Goal: Task Accomplishment & Management: Complete application form

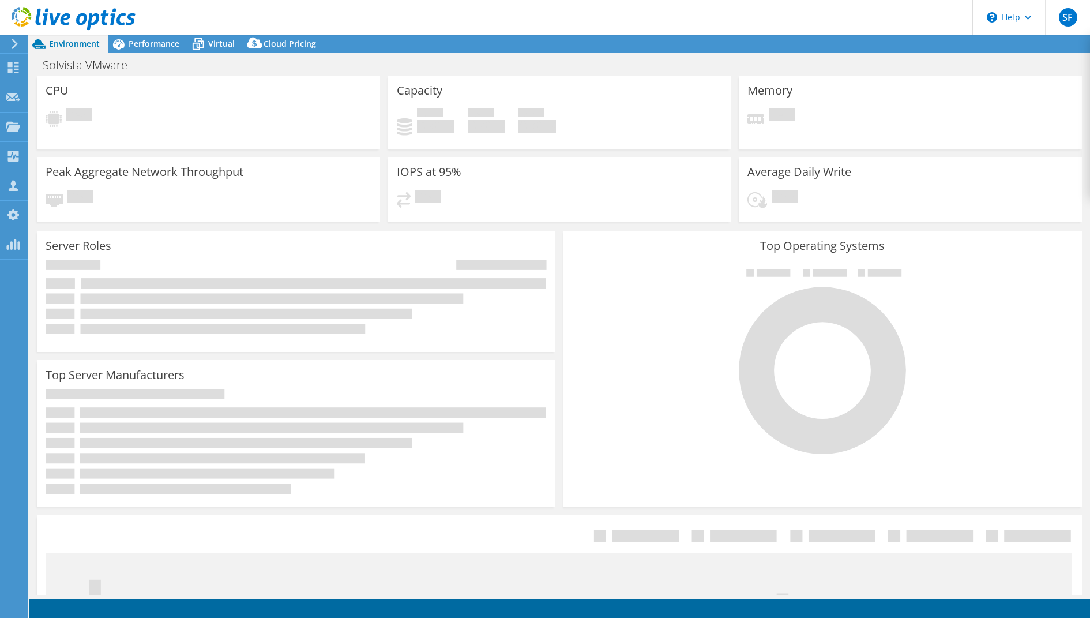
select select "USD"
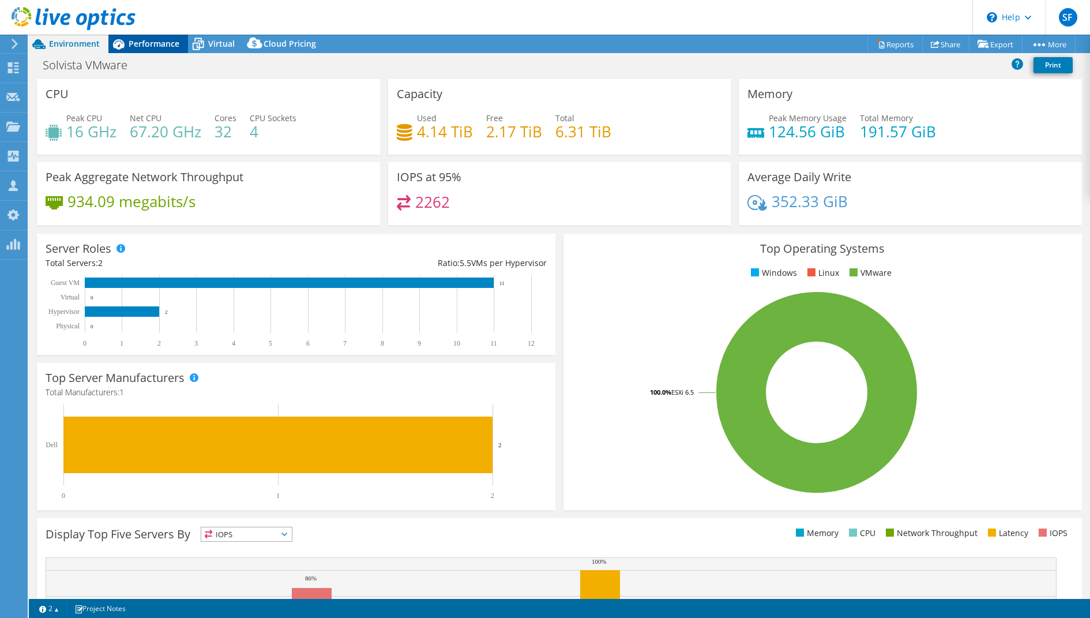
click at [154, 44] on span "Performance" at bounding box center [154, 43] width 51 height 11
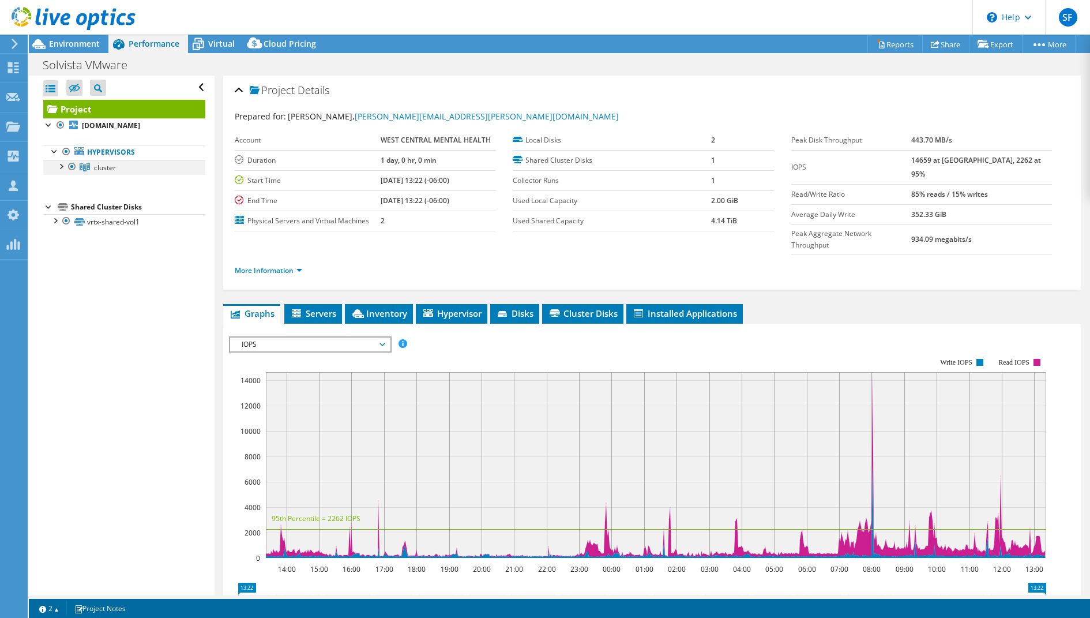
click at [62, 167] on div at bounding box center [61, 166] width 12 height 12
click at [275, 265] on link "More Information" at bounding box center [268, 270] width 67 height 10
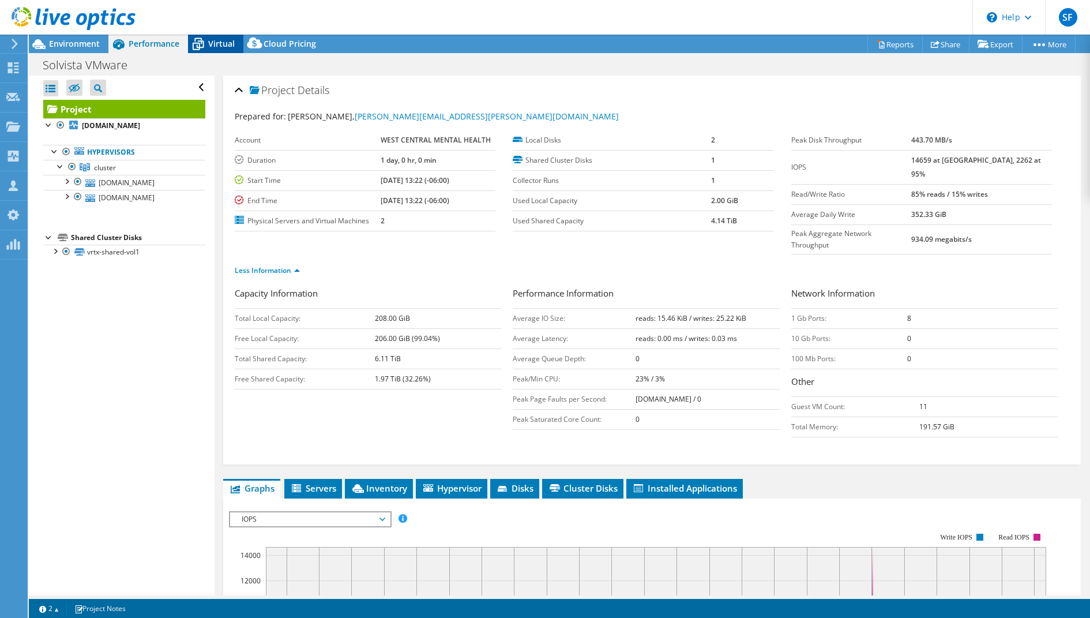
click at [232, 40] on span "Virtual" at bounding box center [221, 43] width 27 height 11
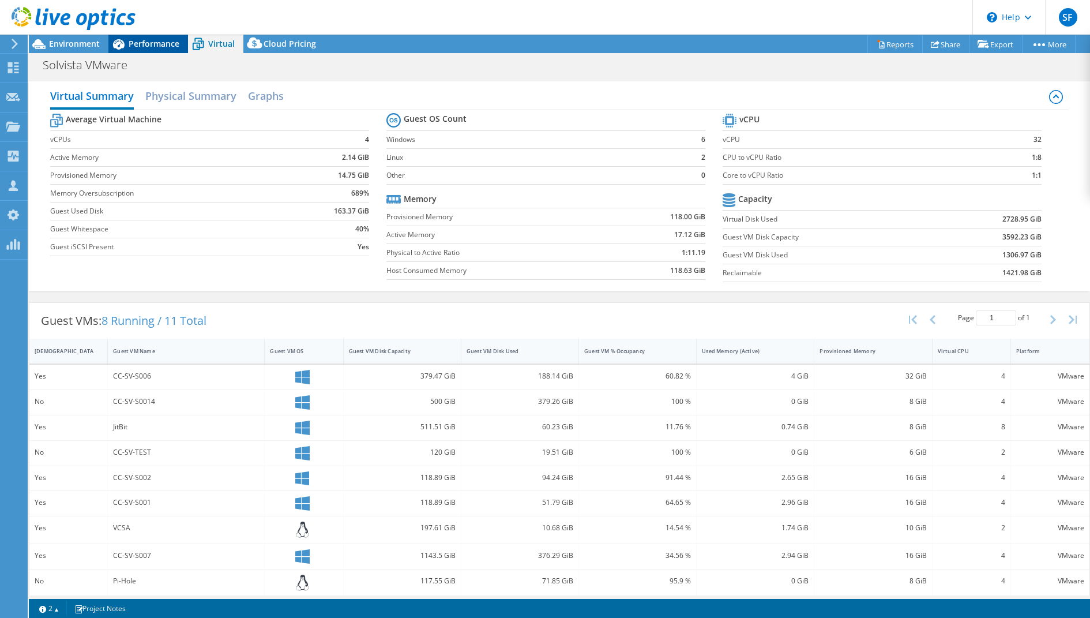
click at [157, 44] on span "Performance" at bounding box center [154, 43] width 51 height 11
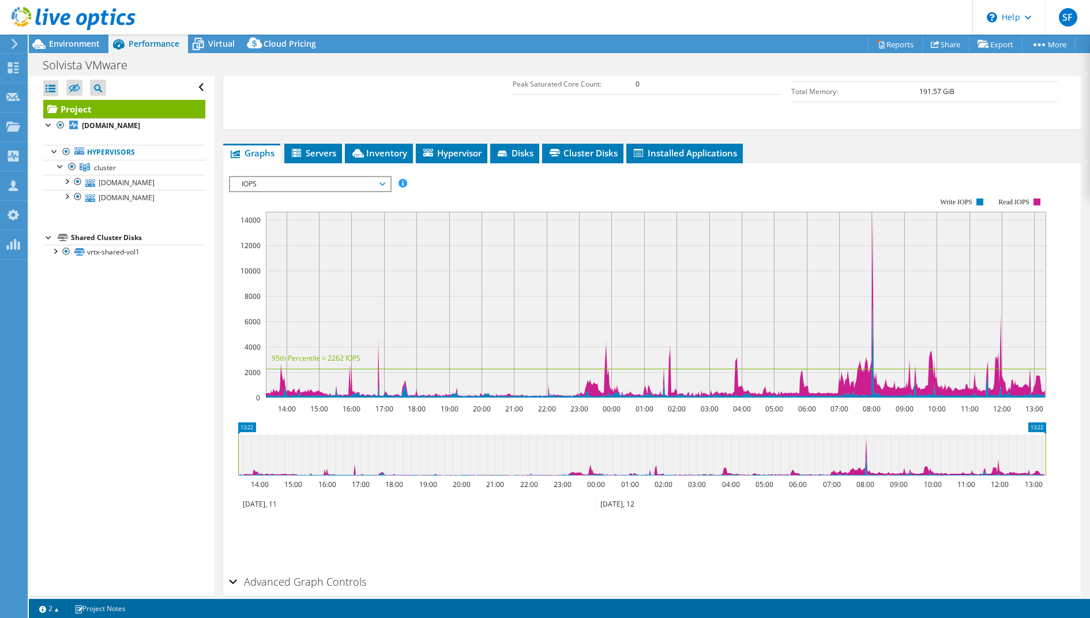
scroll to position [328, 0]
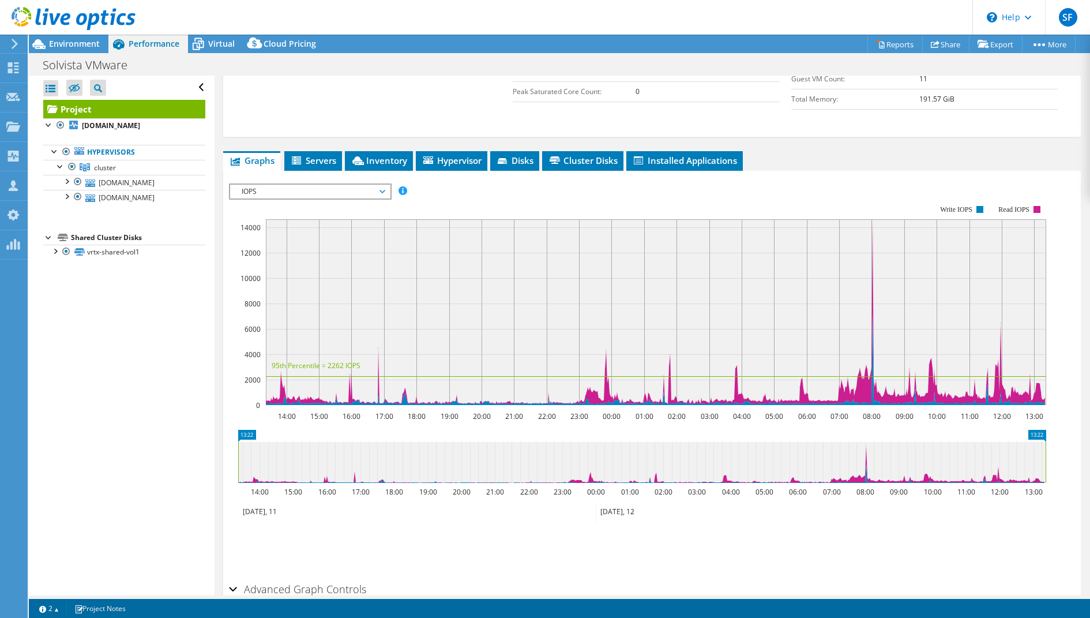
click at [382, 185] on span "IOPS" at bounding box center [310, 192] width 148 height 14
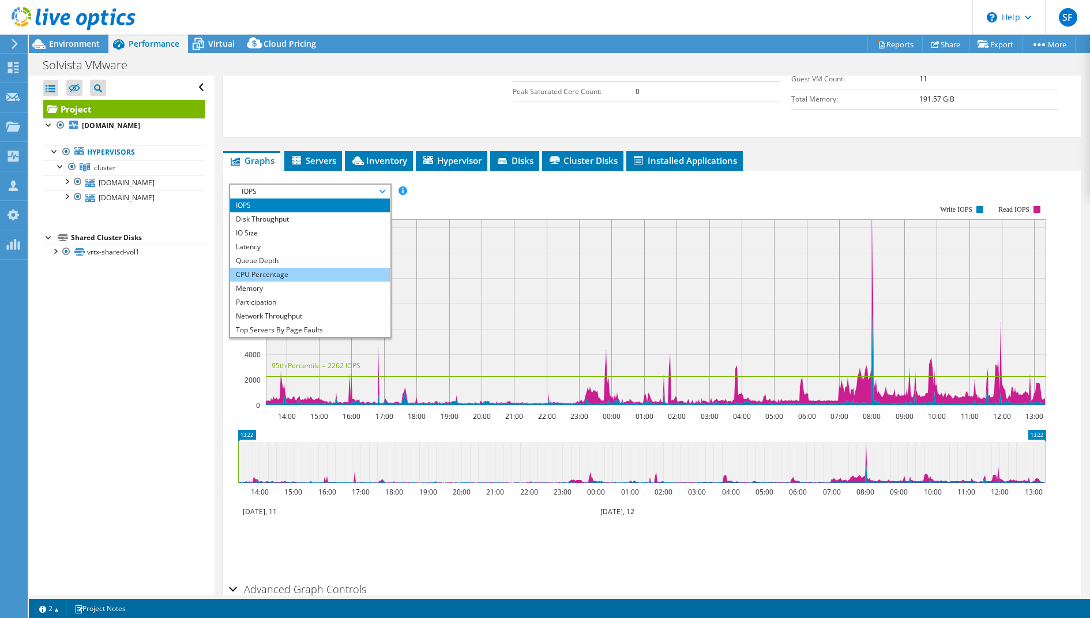
click at [313, 268] on li "CPU Percentage" at bounding box center [310, 275] width 160 height 14
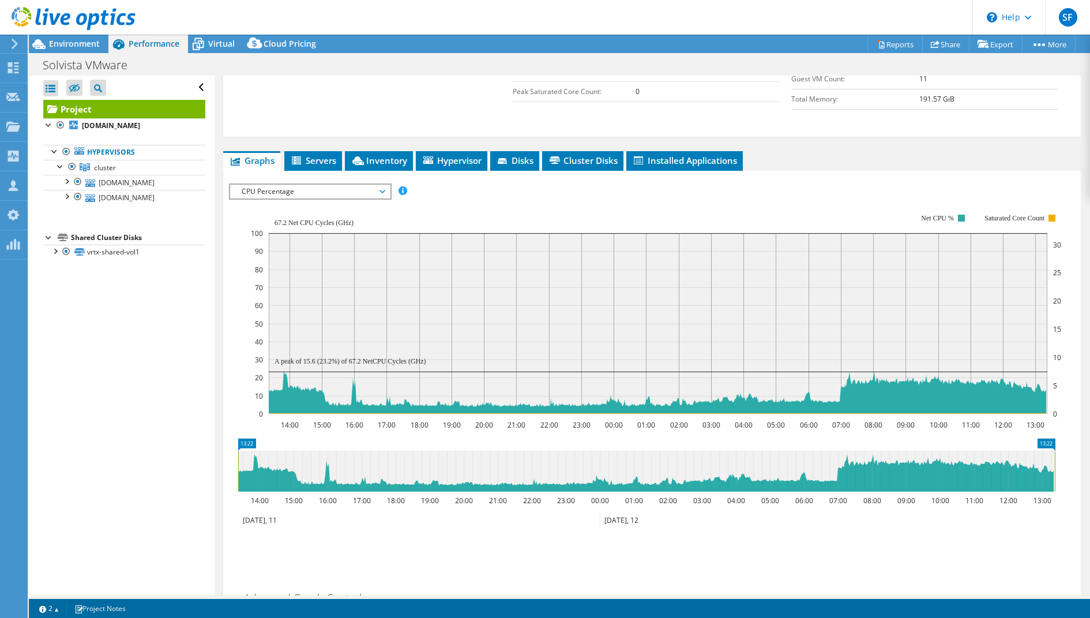
click at [378, 185] on span "CPU Percentage" at bounding box center [310, 192] width 148 height 14
click at [376, 185] on span "CPU Percentage" at bounding box center [310, 192] width 148 height 14
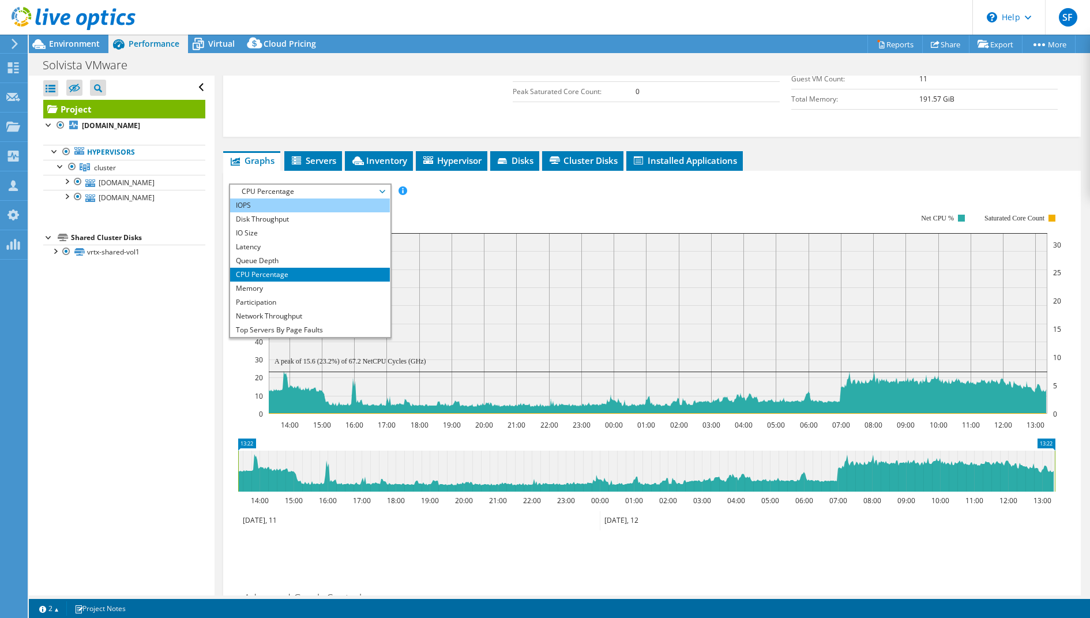
click at [327, 198] on li "IOPS" at bounding box center [310, 205] width 160 height 14
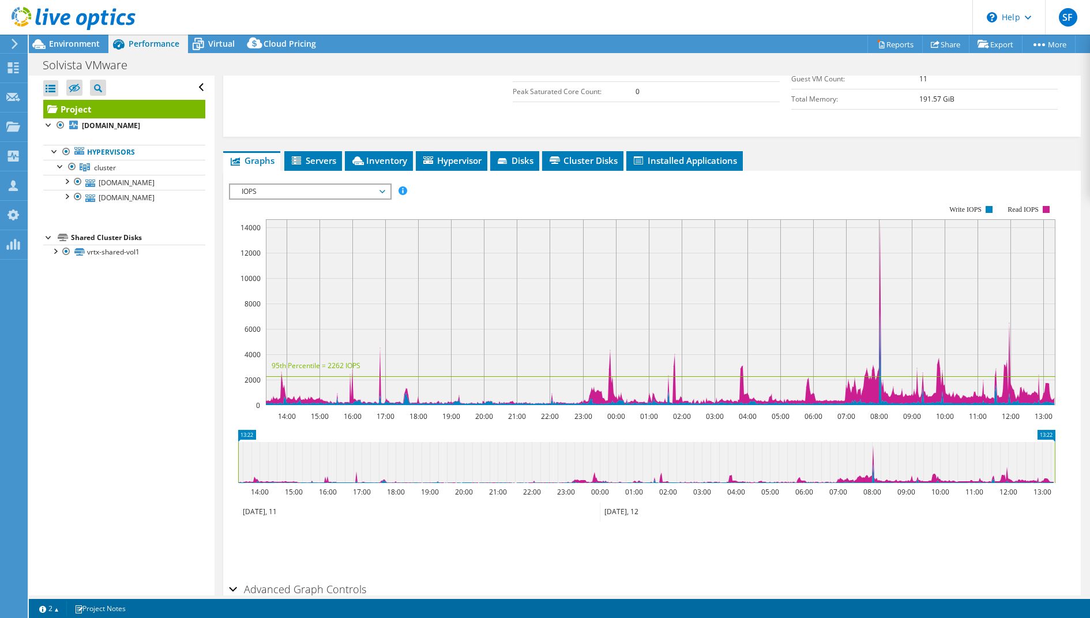
click at [345, 185] on span "IOPS" at bounding box center [310, 192] width 148 height 14
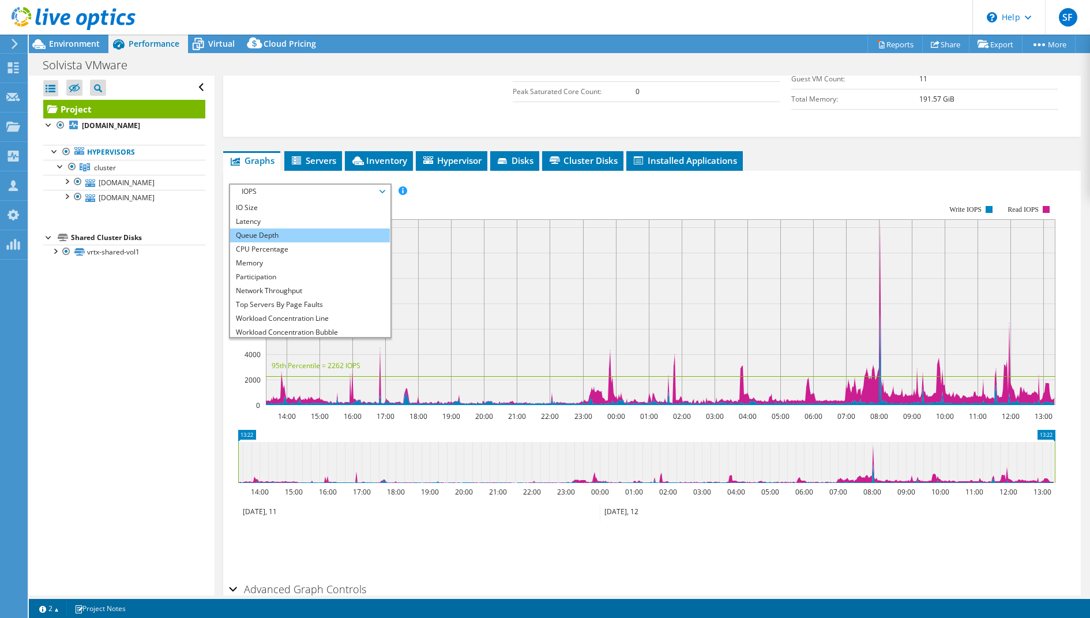
scroll to position [41, 0]
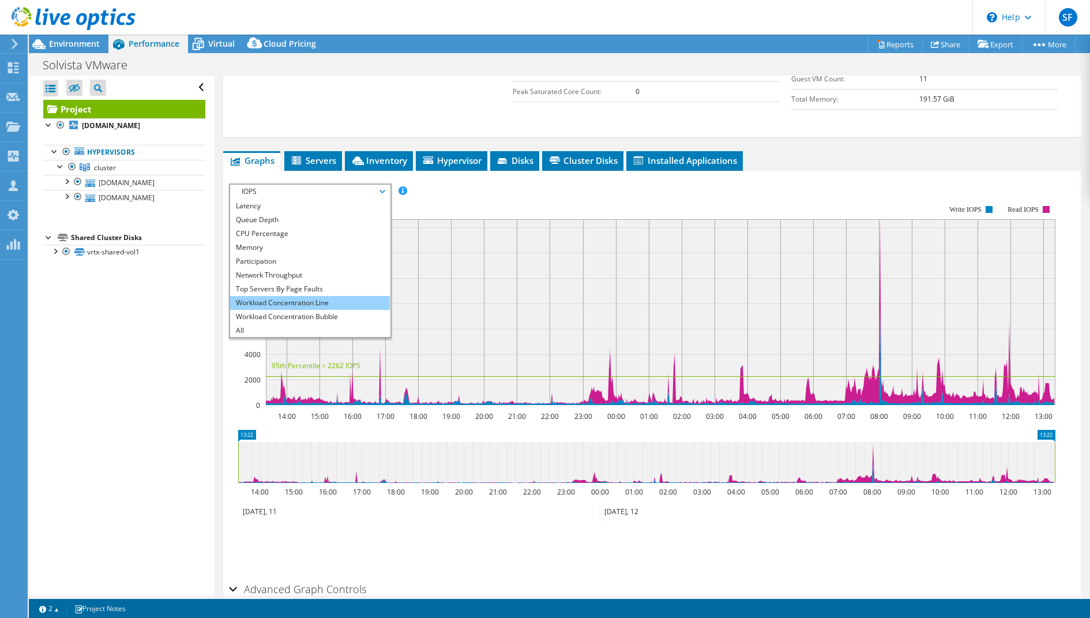
click at [342, 296] on li "Workload Concentration Line" at bounding box center [310, 303] width 160 height 14
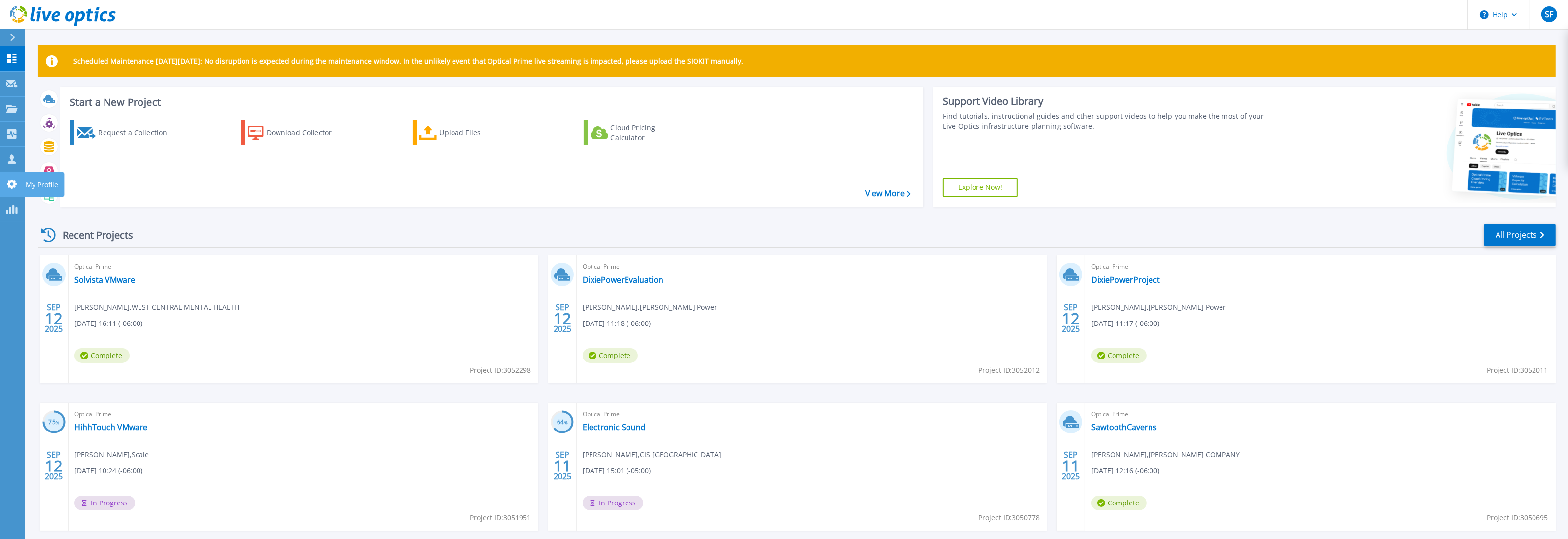
click at [13, 178] on link "My Profile My Profile" at bounding box center [12, 184] width 25 height 25
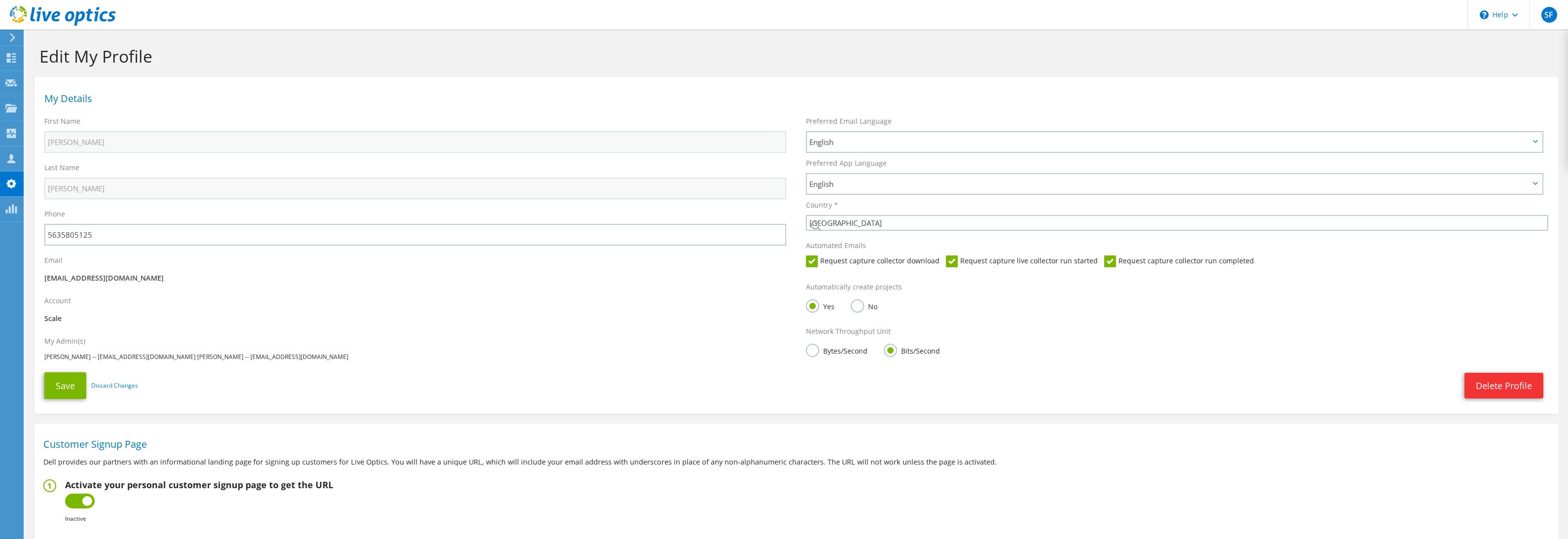
select select "224"
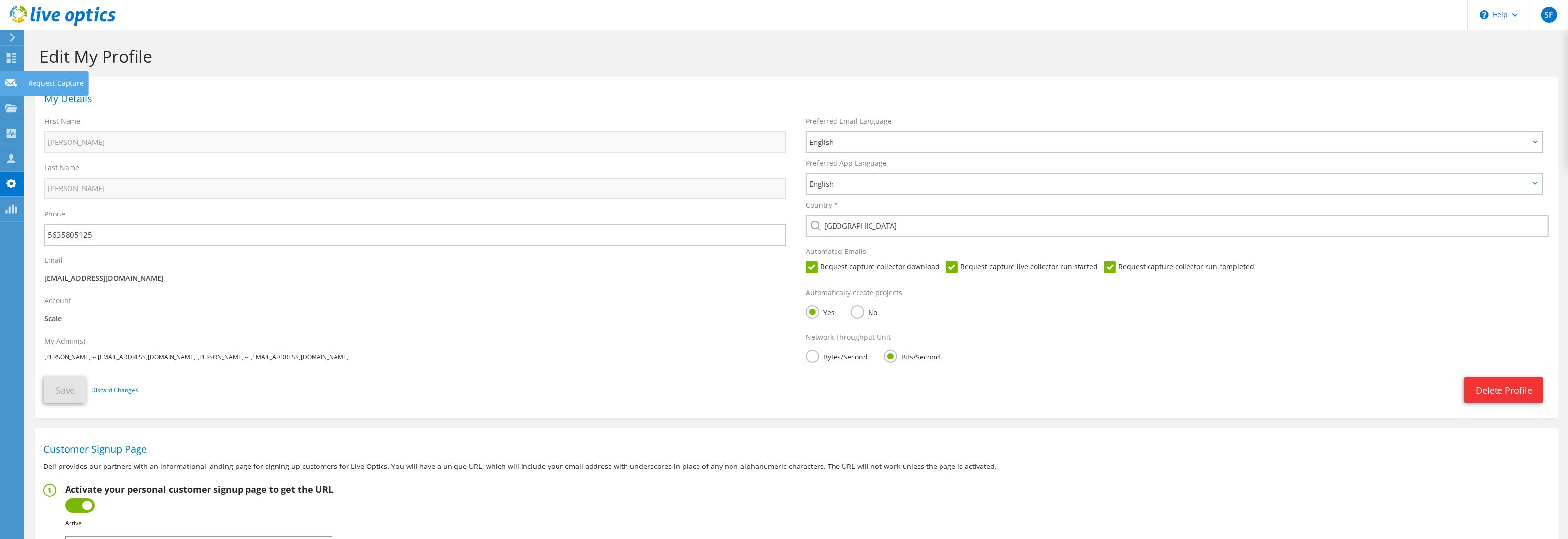
click at [9, 85] on icon at bounding box center [11, 83] width 12 height 9
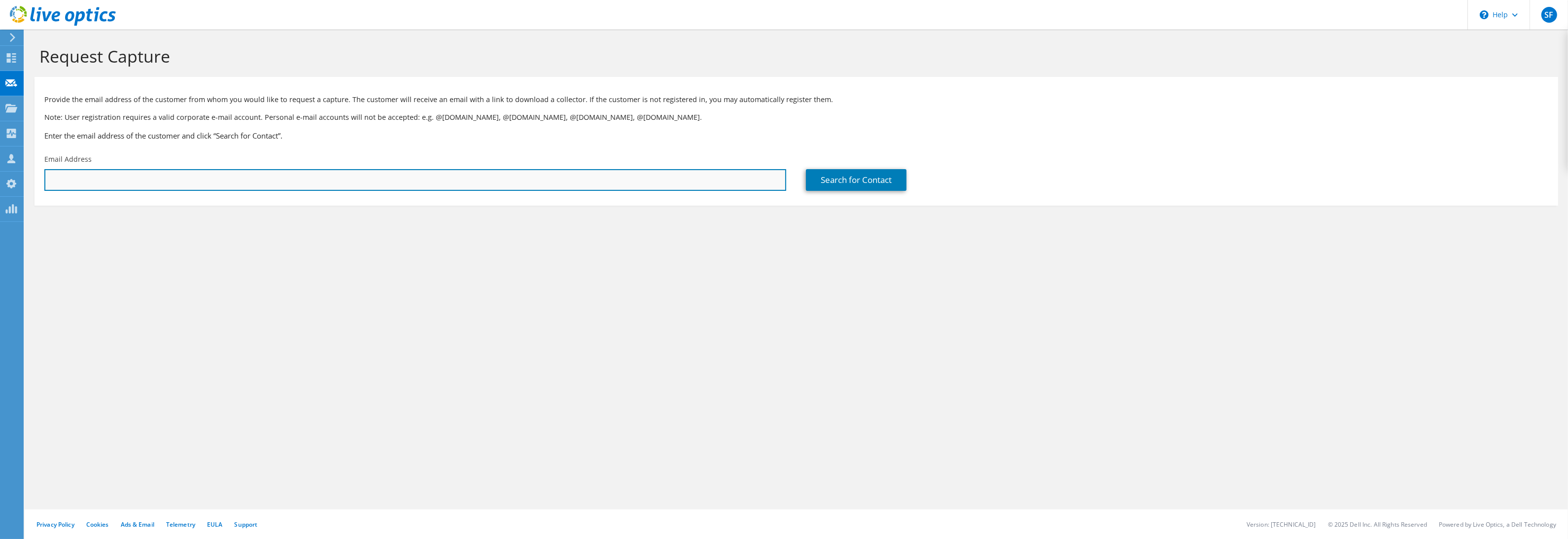
paste input "Barry Craft <bcraft@vlcm.com>"
drag, startPoint x: 91, startPoint y: 177, endPoint x: 28, endPoint y: 177, distance: 63.0
click at [28, 177] on section "Request Capture Provide the email address of the customer from whom you would l…" at bounding box center [796, 143] width 1543 height 226
click at [131, 189] on input "bcraft@vlcm.com>" at bounding box center [415, 179] width 742 height 21
type input "bcraft@vlcm.com"
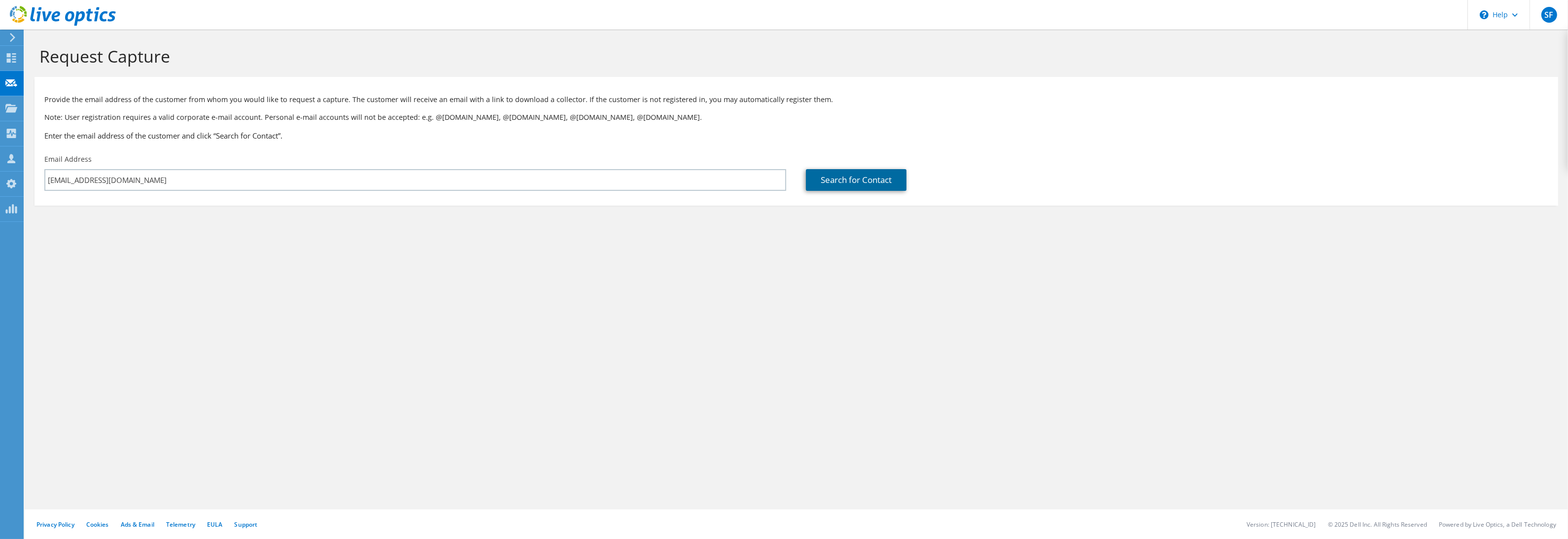
click at [867, 179] on link "Search for Contact" at bounding box center [856, 179] width 101 height 21
type input "PROVO, UTAH"
type input "Barry"
type input "Craft"
type input "United States"
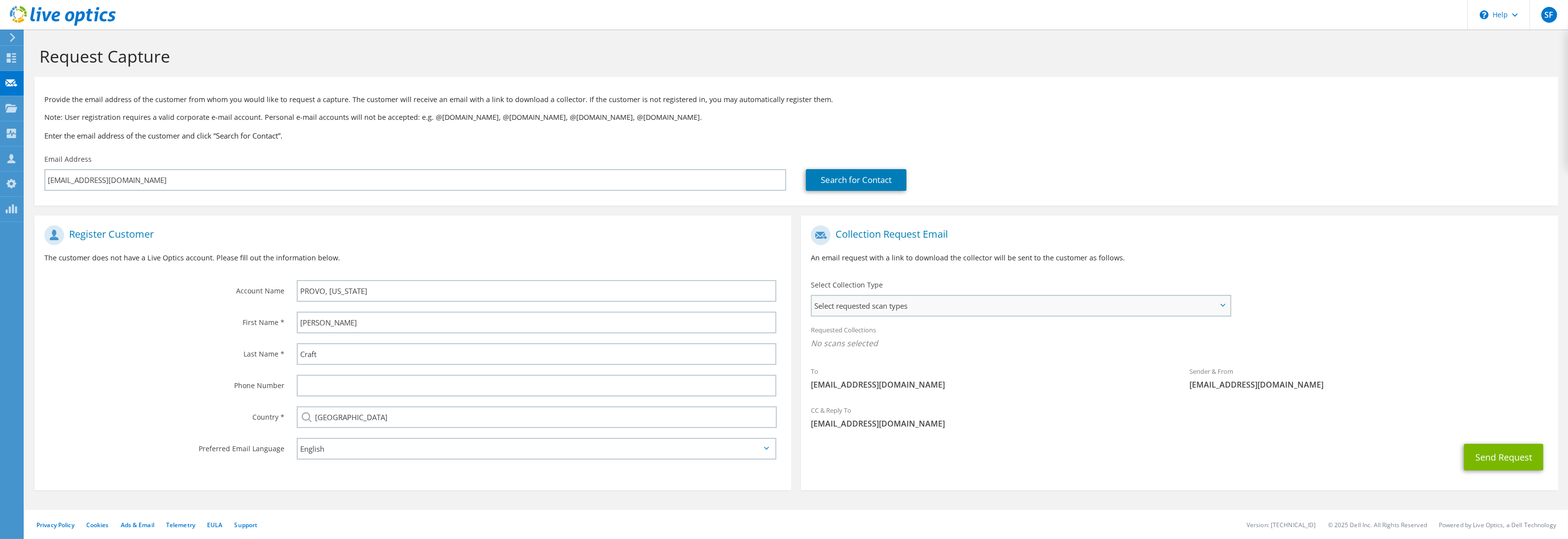
click at [921, 303] on span "Select requested scan types" at bounding box center [1020, 305] width 418 height 20
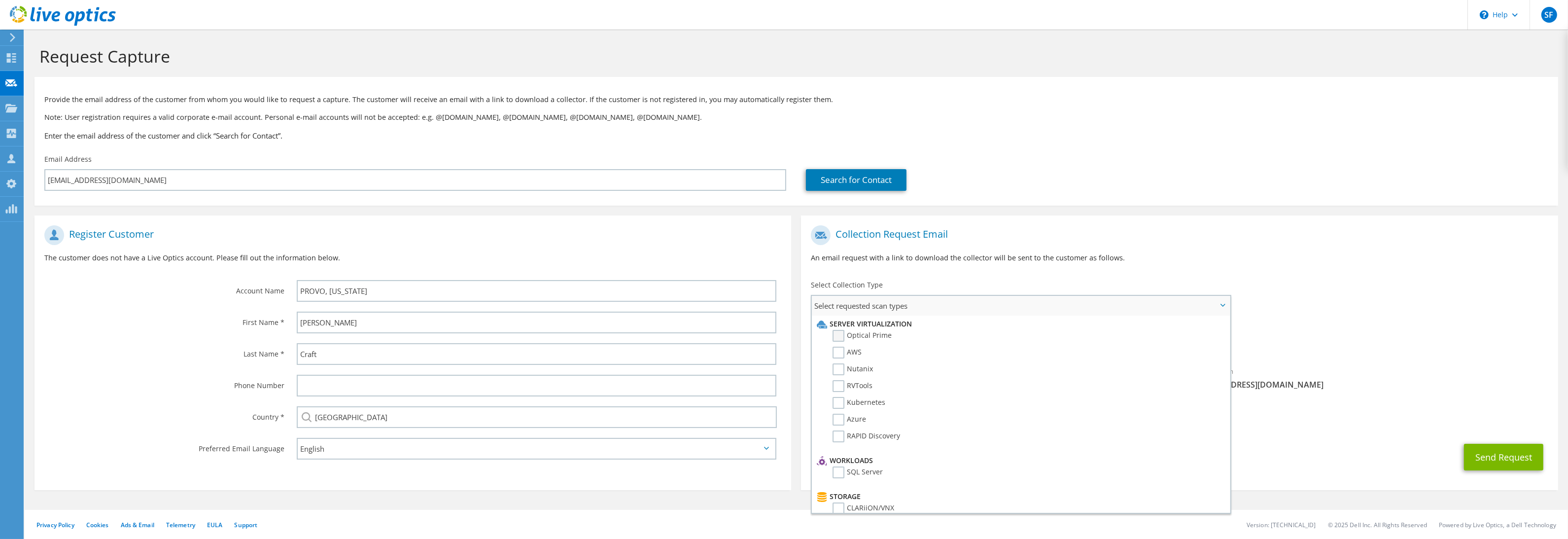
click at [854, 335] on label "Optical Prime" at bounding box center [861, 336] width 59 height 12
click at [0, 0] on input "Optical Prime" at bounding box center [0, 0] width 0 height 0
click at [1105, 223] on div "Collection Request Email An email request with a link to download the collector…" at bounding box center [1178, 248] width 756 height 55
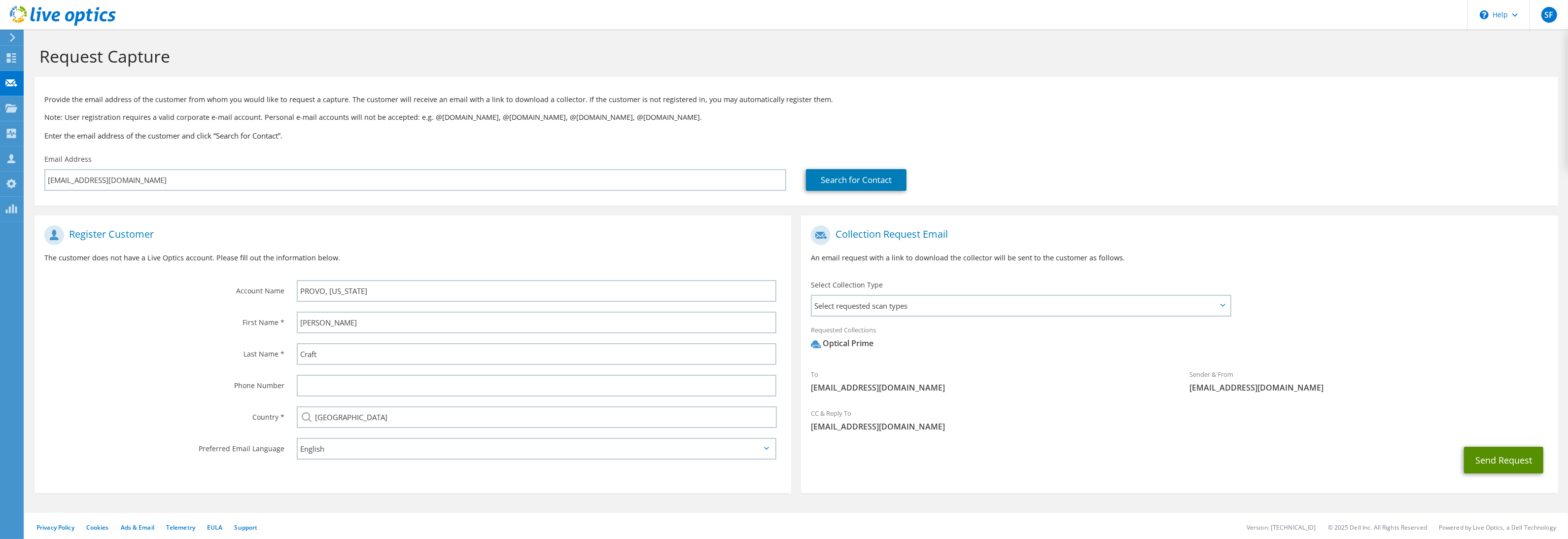
click at [1492, 460] on button "Send Request" at bounding box center [1503, 460] width 79 height 26
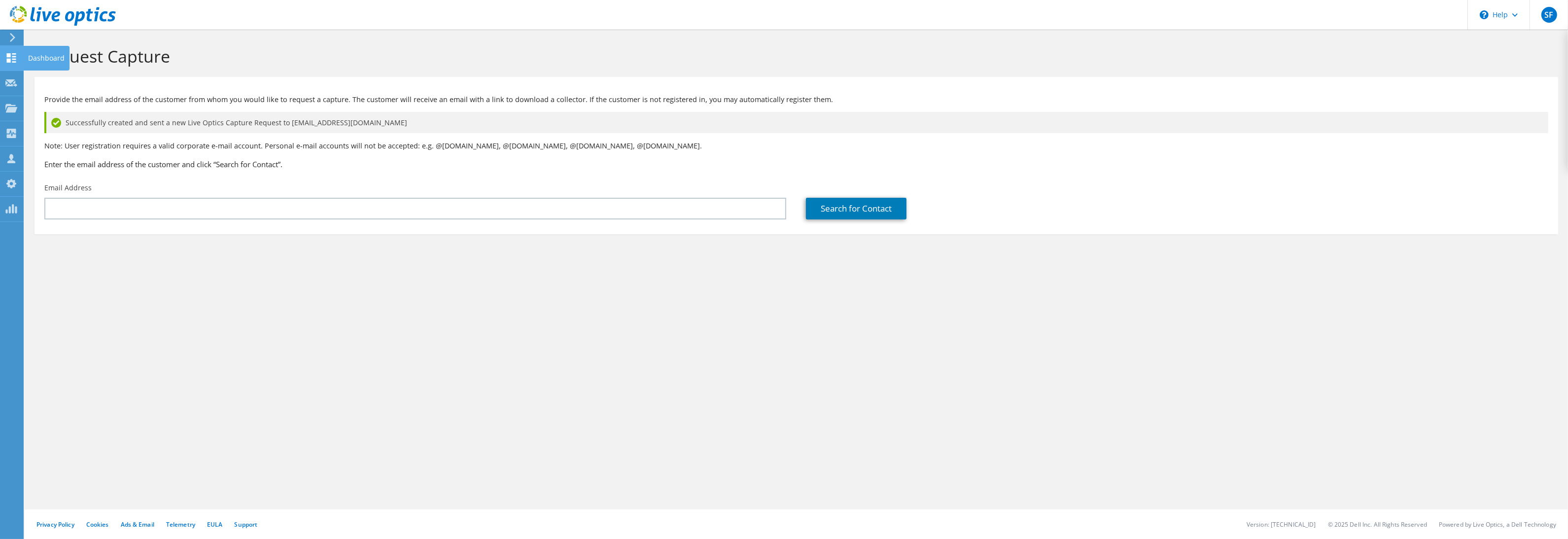
click at [14, 63] on div at bounding box center [11, 59] width 12 height 11
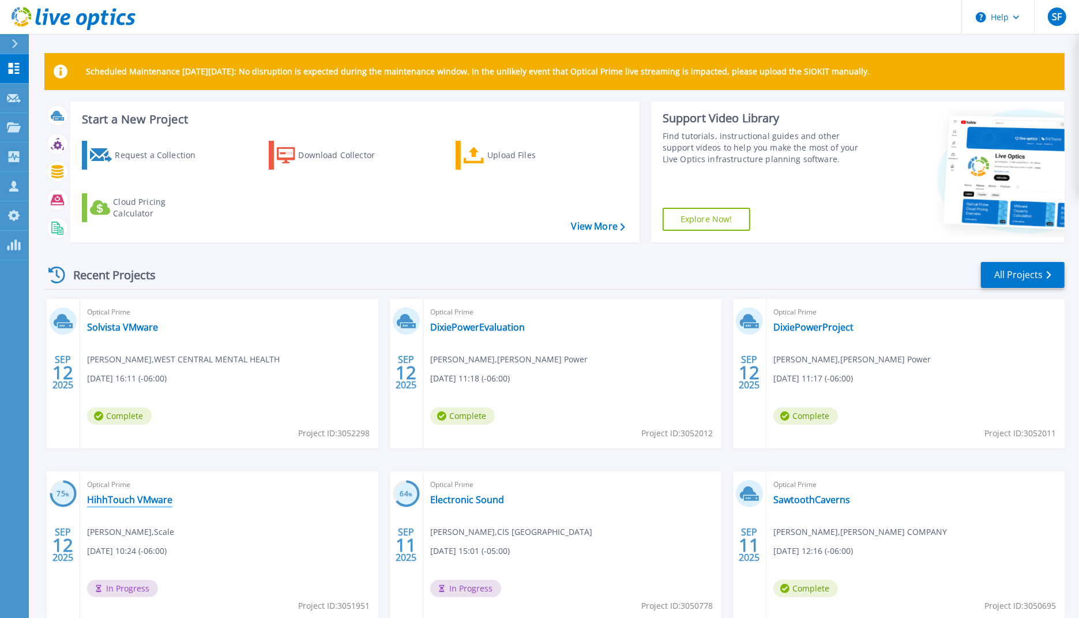
click at [156, 504] on link "HihhTouch VMware" at bounding box center [129, 500] width 85 height 12
